Goal: Navigation & Orientation: Find specific page/section

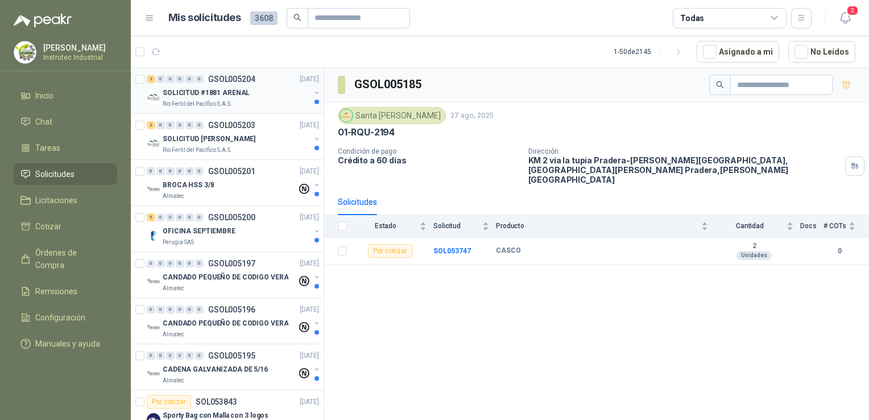
click at [272, 86] on div "SOLICITUD #1881 ARENAL" at bounding box center [236, 93] width 147 height 14
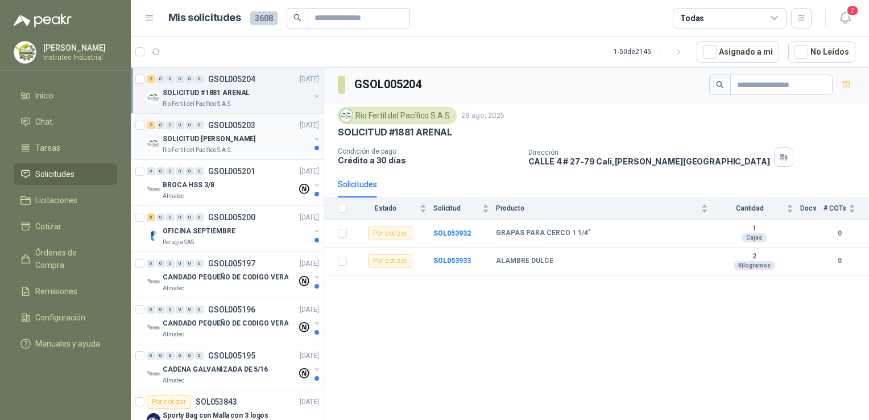
click at [187, 142] on p "SOLICITUD [PERSON_NAME]" at bounding box center [209, 139] width 93 height 11
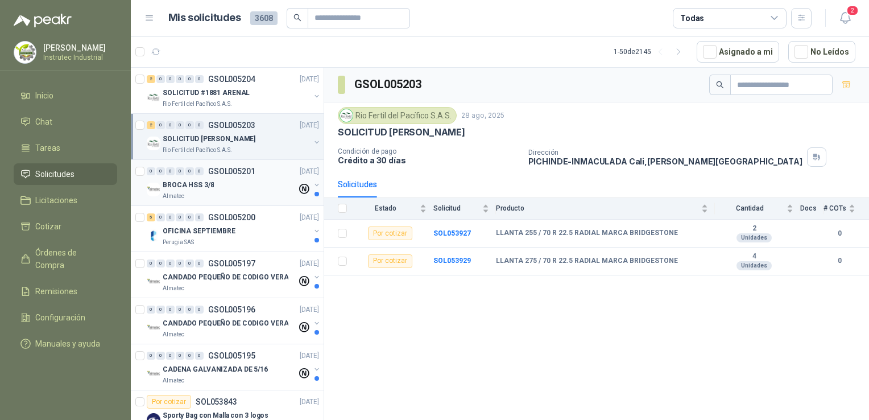
click at [212, 179] on div "BROCA HSS 3/8" at bounding box center [230, 185] width 134 height 14
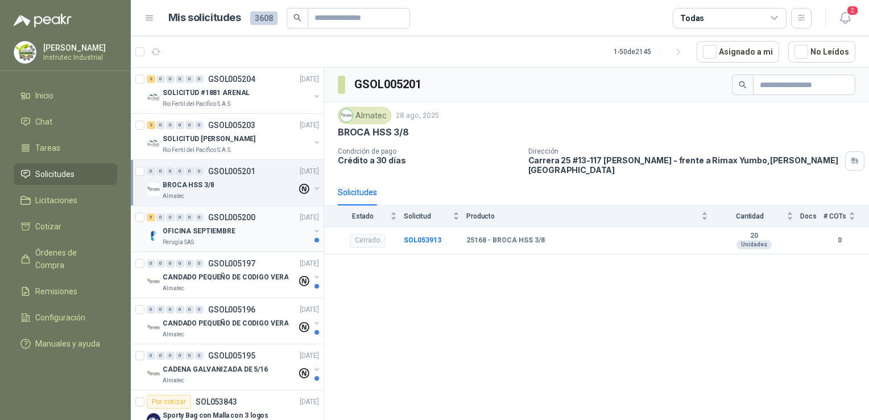
click at [250, 233] on div "OFICINA SEPTIEMBRE" at bounding box center [236, 231] width 147 height 14
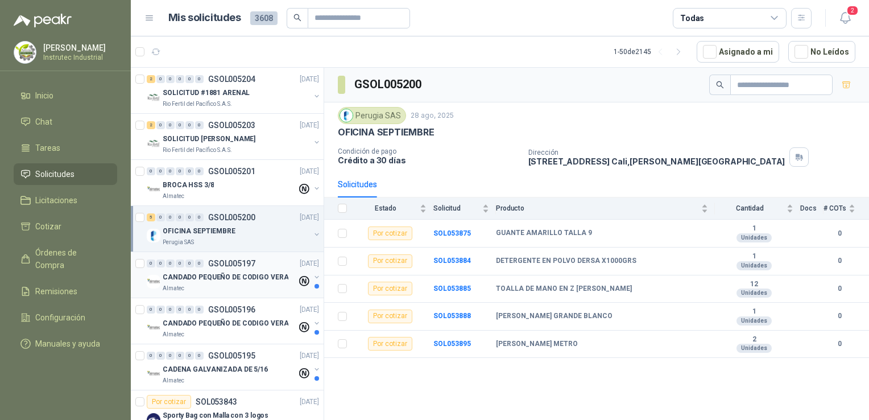
click at [253, 256] on div "0 0 0 0 0 0 GSOL005197 [DATE]" at bounding box center [234, 263] width 175 height 14
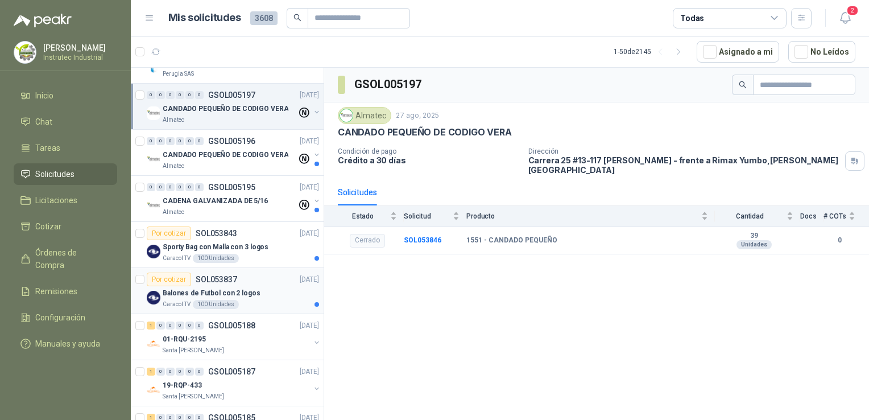
scroll to position [227, 0]
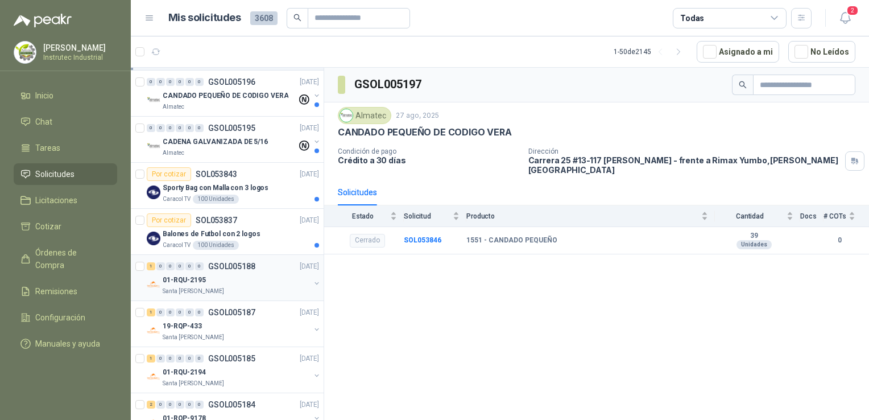
click at [246, 284] on div "01-RQU-2195" at bounding box center [236, 280] width 147 height 14
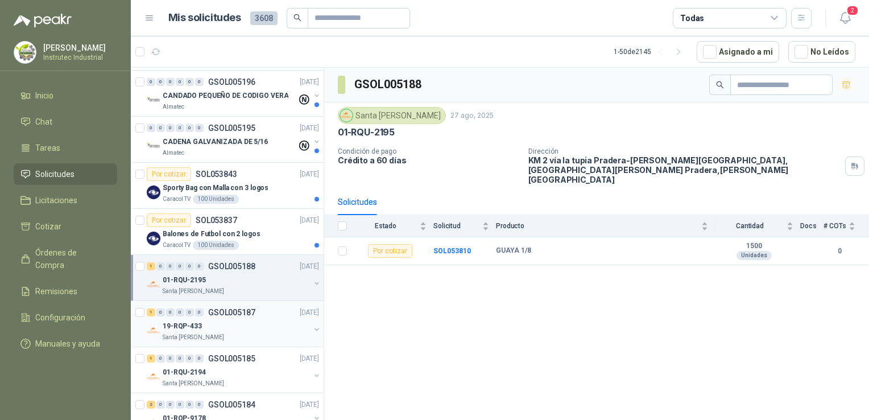
click at [241, 340] on div "Santa [PERSON_NAME]" at bounding box center [236, 337] width 147 height 9
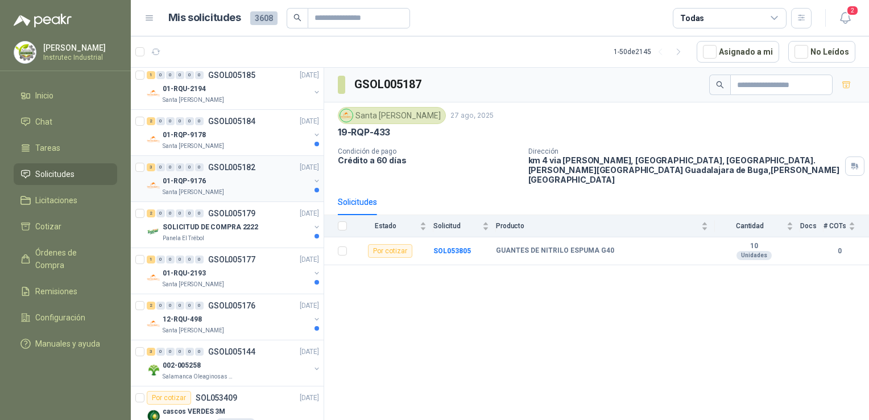
scroll to position [512, 0]
click at [231, 359] on div "002-005258" at bounding box center [236, 364] width 147 height 14
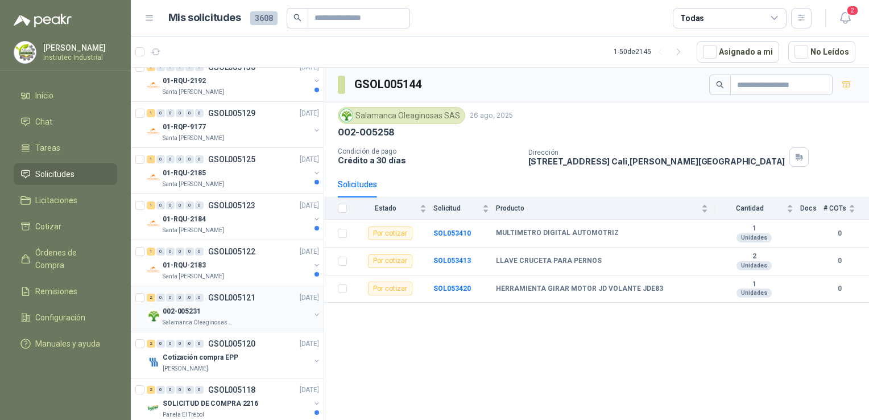
scroll to position [1137, 0]
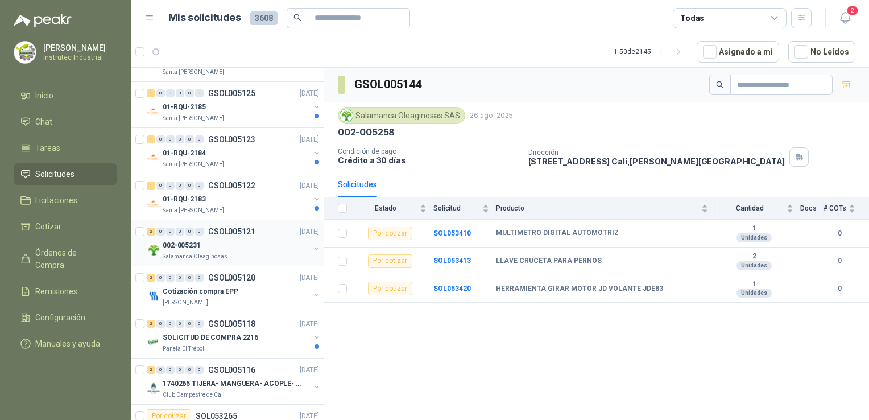
click at [268, 254] on div "Salamanca Oleaginosas SAS" at bounding box center [236, 256] width 147 height 9
click at [230, 300] on div "[PERSON_NAME]" at bounding box center [236, 302] width 147 height 9
